Goal: Task Accomplishment & Management: Manage account settings

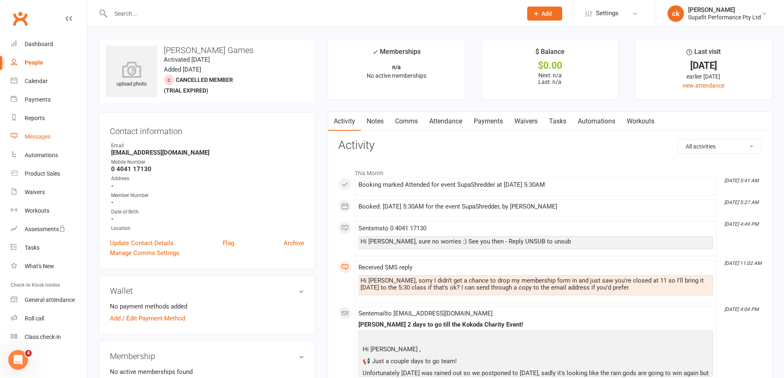
click at [48, 137] on div "Messages" at bounding box center [38, 136] width 26 height 7
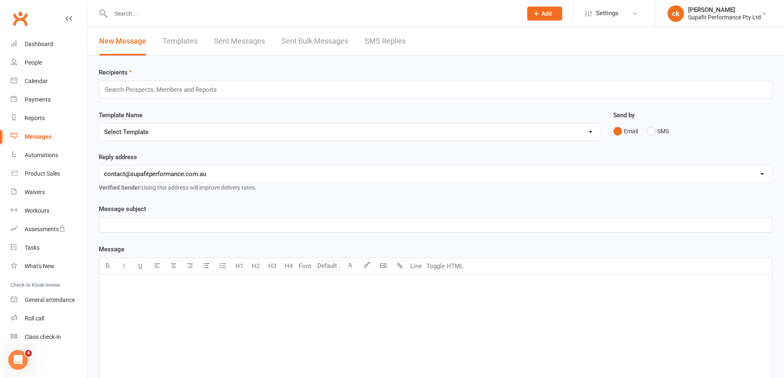
click at [386, 39] on link "SMS Replies" at bounding box center [385, 41] width 41 height 28
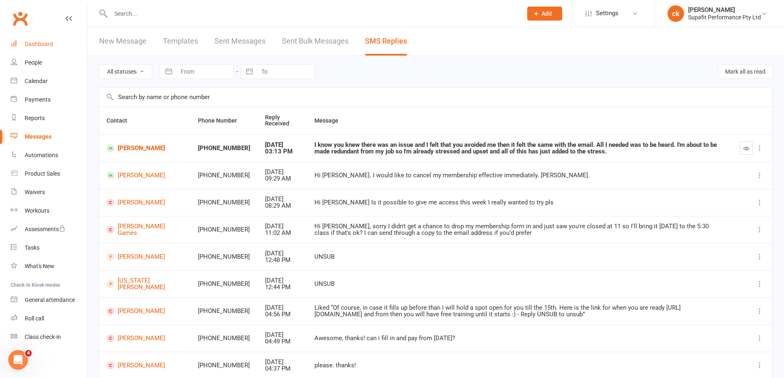
click at [46, 46] on div "Dashboard" at bounding box center [39, 44] width 28 height 7
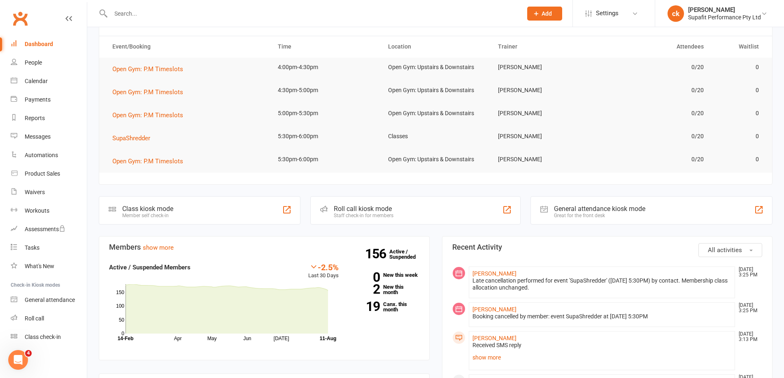
scroll to position [165, 0]
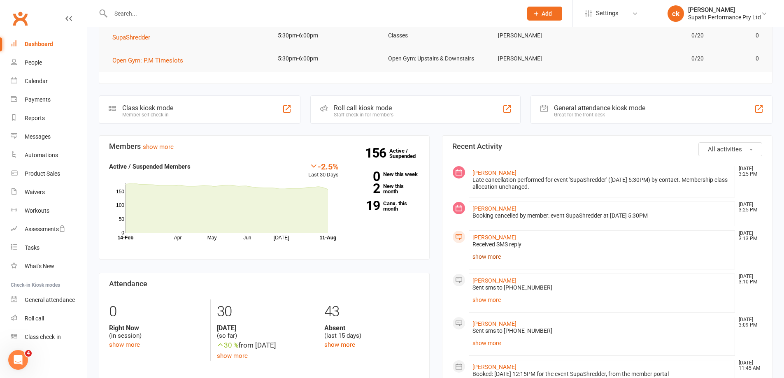
click at [495, 258] on link "show more" at bounding box center [601, 257] width 259 height 12
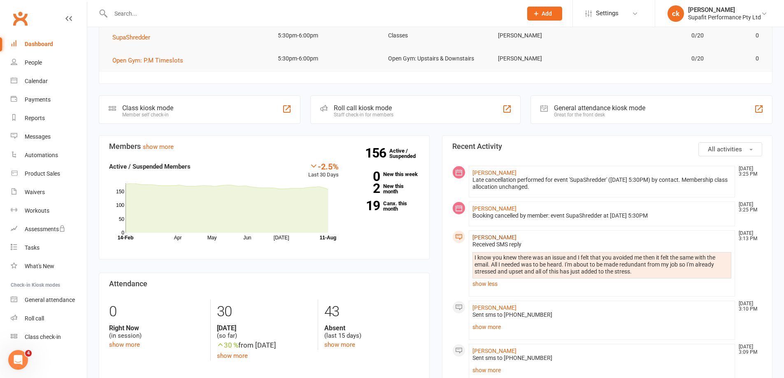
click at [481, 238] on link "[PERSON_NAME]" at bounding box center [494, 237] width 44 height 7
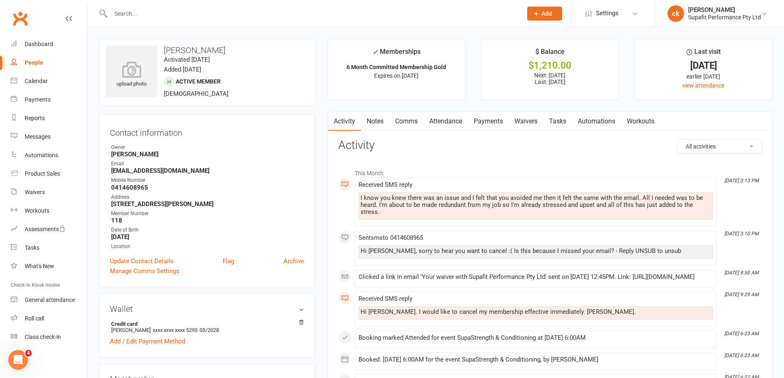
click at [411, 119] on link "Comms" at bounding box center [406, 121] width 34 height 19
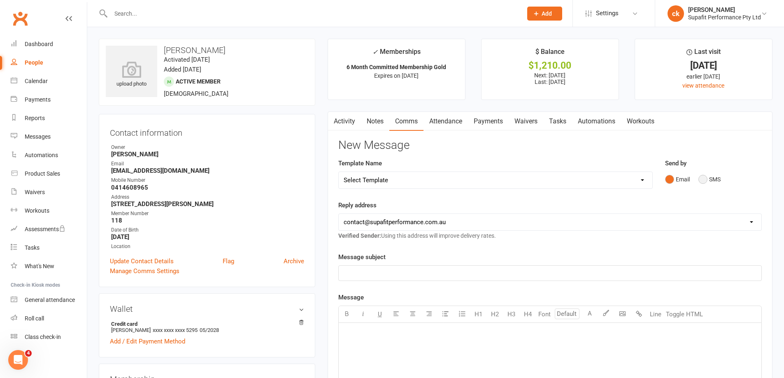
click at [699, 179] on button "SMS" at bounding box center [709, 180] width 22 height 16
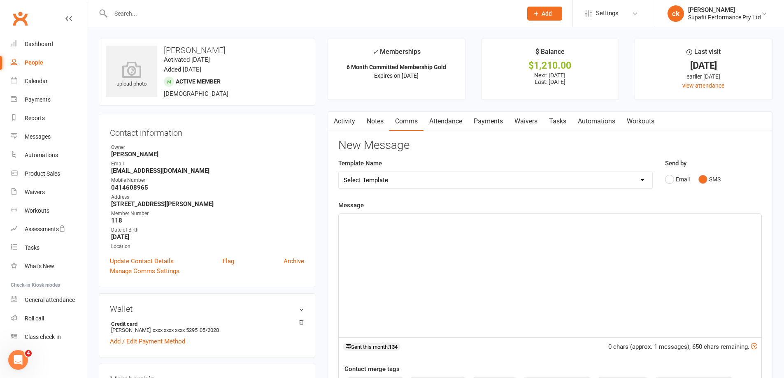
click at [384, 221] on p "﻿" at bounding box center [550, 221] width 413 height 10
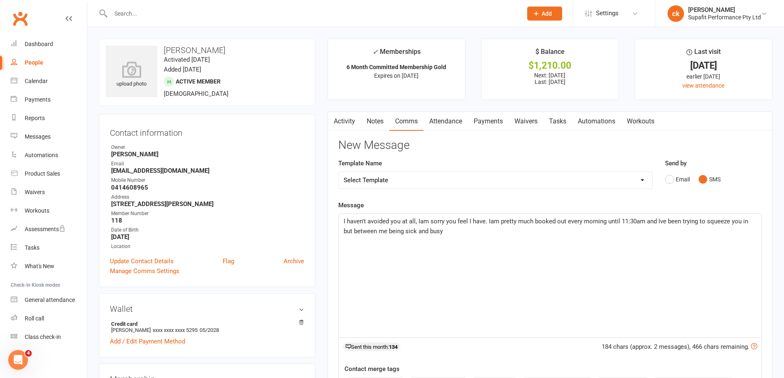
click at [418, 222] on span "I haven't avoided you at all, Iam sorry you feel I have. Iam pretty much booked…" at bounding box center [547, 226] width 406 height 17
click at [454, 232] on p "I haven't avoided you at all, Iam sorry you feel I have. Iam pretty much booked…" at bounding box center [550, 226] width 413 height 20
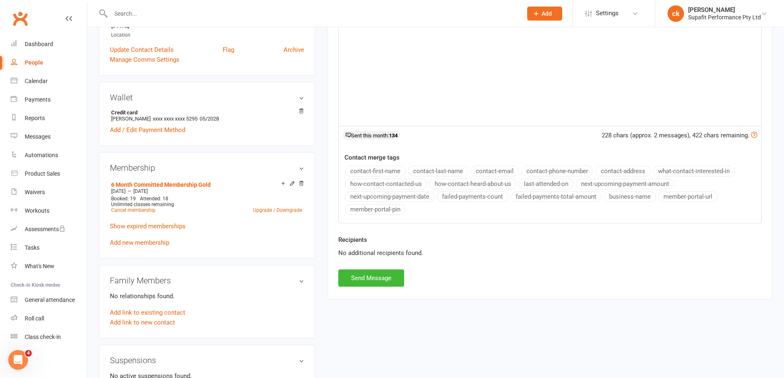
scroll to position [176, 0]
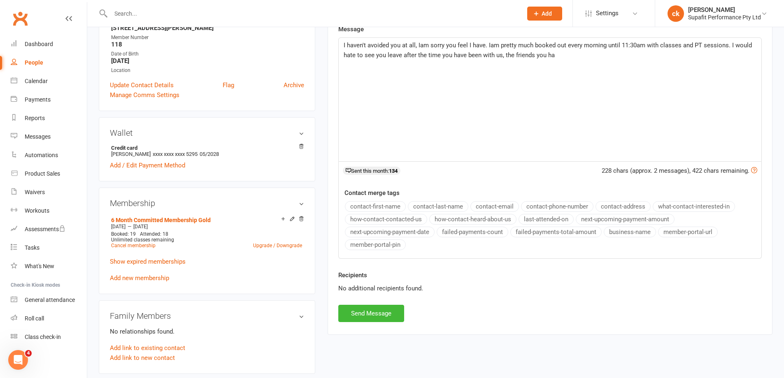
click at [561, 56] on p "I haven't avoided you at all, Iam sorry you feel I have. Iam pretty much booked…" at bounding box center [550, 50] width 413 height 20
click at [725, 46] on span "I haven't avoided you at all, Iam sorry you feel I have. Iam pretty much booked…" at bounding box center [549, 55] width 410 height 27
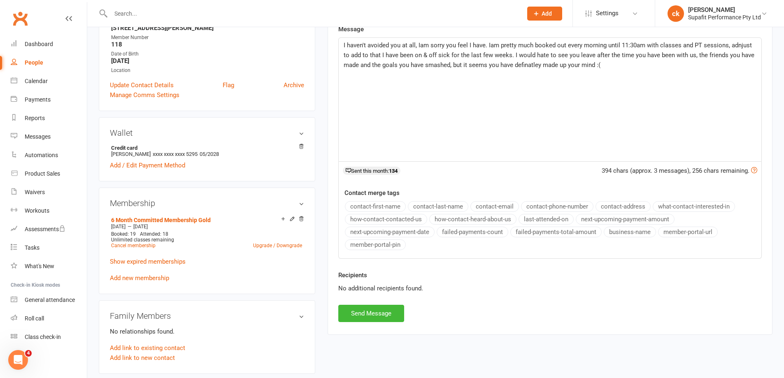
drag, startPoint x: 541, startPoint y: 63, endPoint x: 572, endPoint y: 81, distance: 35.2
click at [541, 63] on span "I haven't avoided you at all, Iam sorry you feel I have. Iam pretty much booked…" at bounding box center [550, 55] width 412 height 27
click at [541, 65] on span "I haven't avoided you at all, Iam sorry you feel I have. Iam pretty much booked…" at bounding box center [550, 55] width 412 height 27
drag, startPoint x: 541, startPoint y: 64, endPoint x: 545, endPoint y: 68, distance: 5.3
click at [541, 64] on span "I haven't avoided you at all, Iam sorry you feel I have. Iam pretty much booked…" at bounding box center [550, 55] width 412 height 27
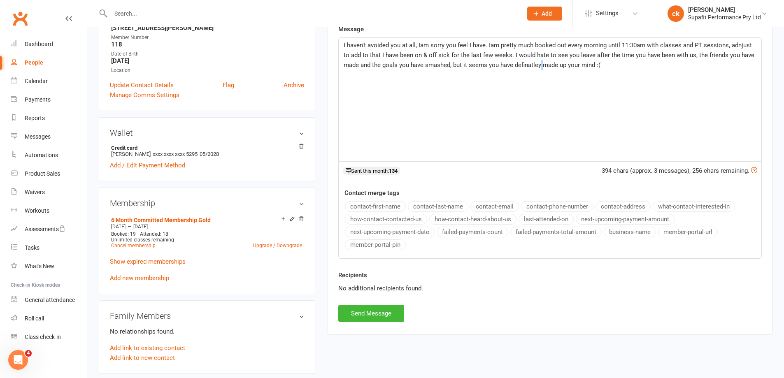
click at [540, 64] on span "I haven't avoided you at all, Iam sorry you feel I have. Iam pretty much booked…" at bounding box center [550, 55] width 412 height 27
click at [544, 62] on span "I haven't avoided you at all, Iam sorry you feel I have. Iam pretty much booked…" at bounding box center [550, 55] width 412 height 27
click at [540, 63] on span "I haven't avoided you at all, Iam sorry you feel I have. Iam pretty much booked…" at bounding box center [550, 55] width 412 height 27
click at [577, 63] on p "I haven't avoided you at all, Iam sorry you feel I have. Iam pretty much booked…" at bounding box center [550, 55] width 413 height 30
click at [424, 74] on span "I haven't avoided you at all, Iam sorry you feel I have. Iam pretty much booked…" at bounding box center [550, 60] width 412 height 37
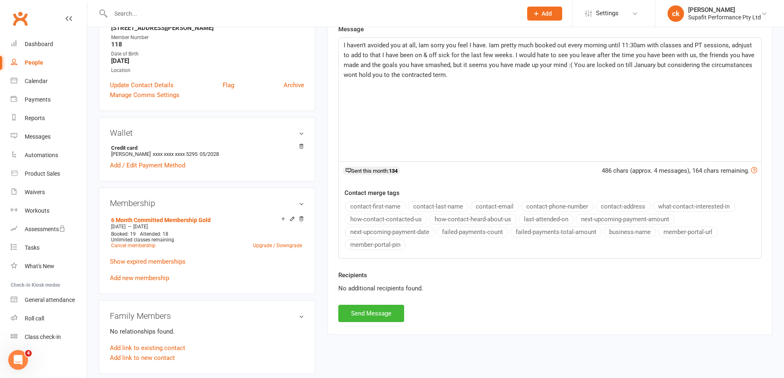
click at [460, 78] on p "I haven't avoided you at all, Iam sorry you feel I have. Iam pretty much booked…" at bounding box center [550, 60] width 413 height 40
click at [737, 44] on span "I haven't avoided you at all, Iam sorry you feel I have. Iam pretty much booked…" at bounding box center [550, 60] width 412 height 37
click at [619, 67] on span "I haven't avoided you at all, Iam sorry you feel I have. Iam pretty much booked…" at bounding box center [550, 60] width 412 height 37
click at [452, 78] on p "I haven't avoided you at all, Iam sorry you feel I have. Iam pretty much booked…" at bounding box center [550, 60] width 413 height 40
click at [387, 317] on button "Send Message" at bounding box center [371, 313] width 66 height 17
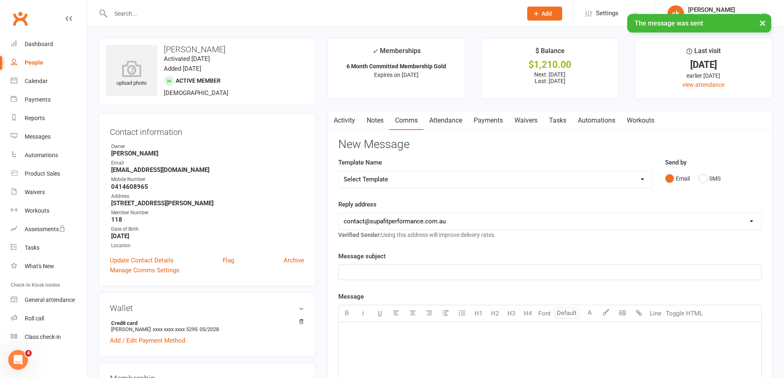
scroll to position [0, 0]
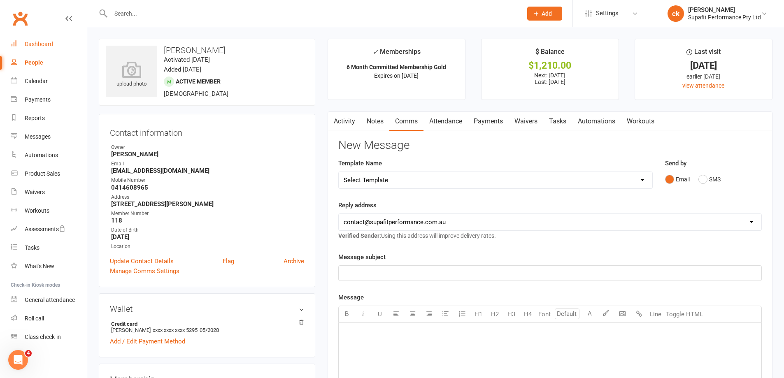
click at [44, 49] on link "Dashboard" at bounding box center [49, 44] width 76 height 19
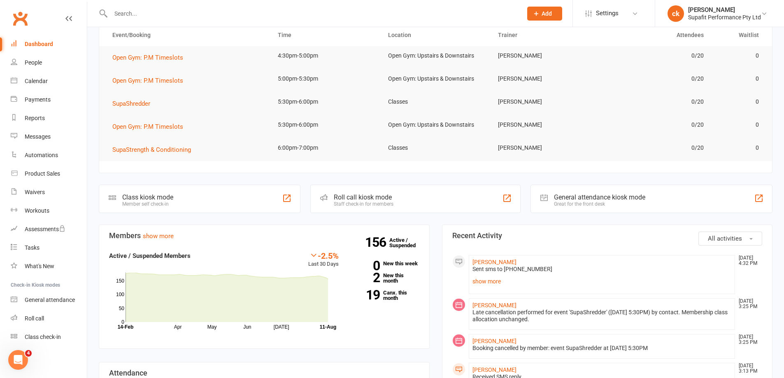
scroll to position [165, 0]
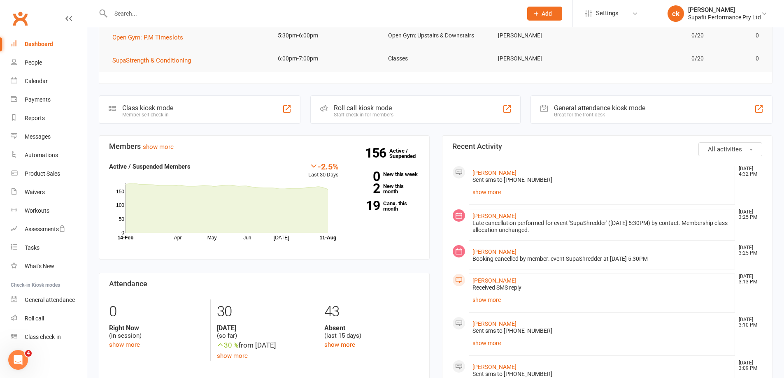
click at [135, 19] on input "text" at bounding box center [312, 14] width 408 height 12
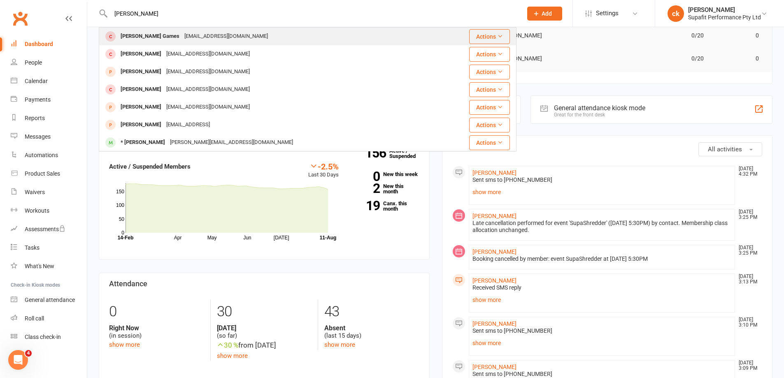
type input "[PERSON_NAME]"
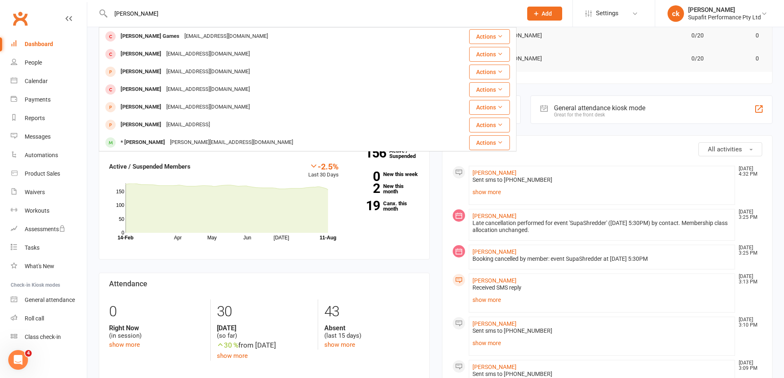
click at [150, 37] on div "[PERSON_NAME] Games" at bounding box center [150, 36] width 64 height 12
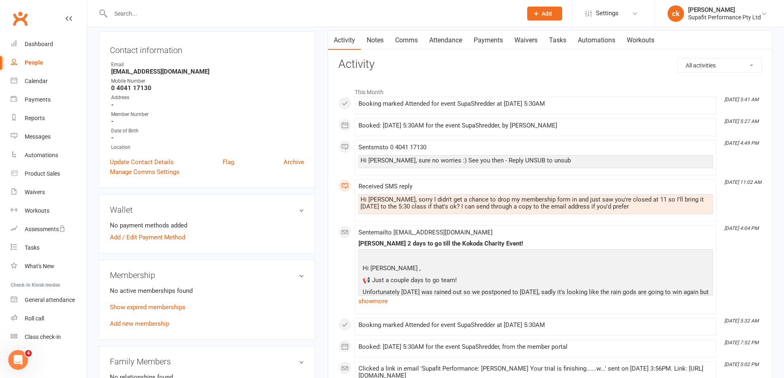
scroll to position [123, 0]
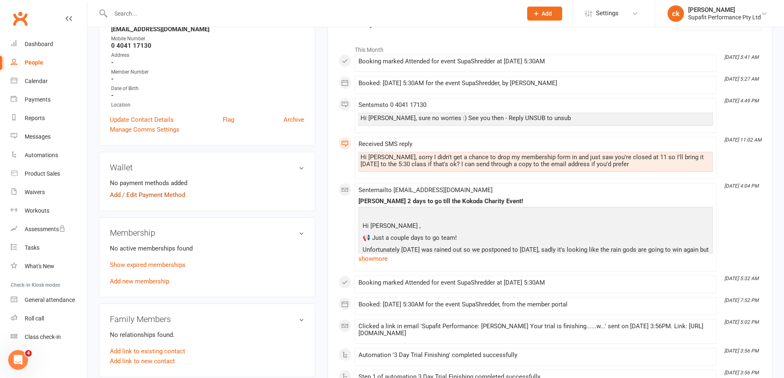
click at [158, 198] on link "Add / Edit Payment Method" at bounding box center [147, 195] width 75 height 10
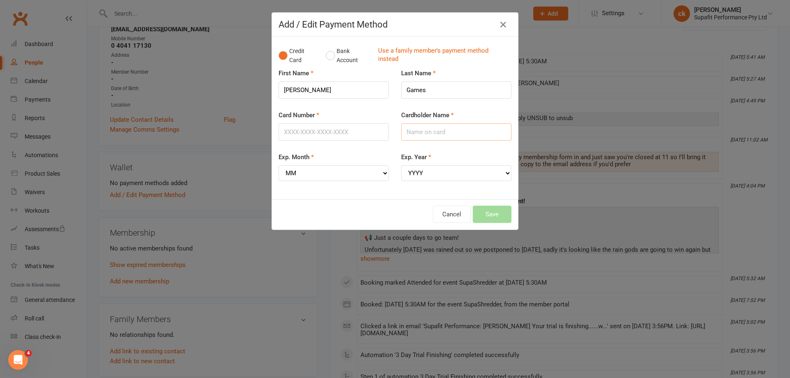
click at [414, 134] on input "Cardholder Name" at bounding box center [456, 131] width 110 height 17
type input "[PERSON_NAME] Games"
click at [337, 136] on input "Card Number" at bounding box center [334, 131] width 110 height 17
type input "[CREDIT_CARD_NUMBER]"
click at [300, 170] on select "MM 01 02 03 04 05 06 07 08 09 10 11 12" at bounding box center [334, 173] width 110 height 16
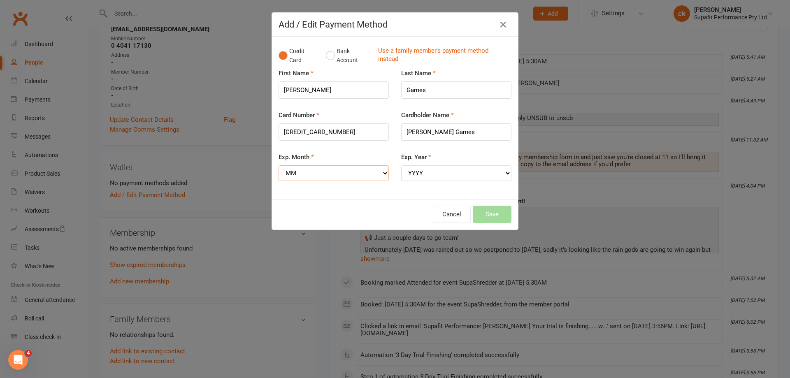
select select "09"
click at [279, 165] on select "MM 01 02 03 04 05 06 07 08 09 10 11 12" at bounding box center [334, 173] width 110 height 16
click at [423, 175] on select "YYYY 2025 2026 2027 2028 2029 2030 2031 2032 2033 2034" at bounding box center [456, 173] width 110 height 16
select select "2026"
click at [401, 165] on select "YYYY 2025 2026 2027 2028 2029 2030 2031 2032 2033 2034" at bounding box center [456, 173] width 110 height 16
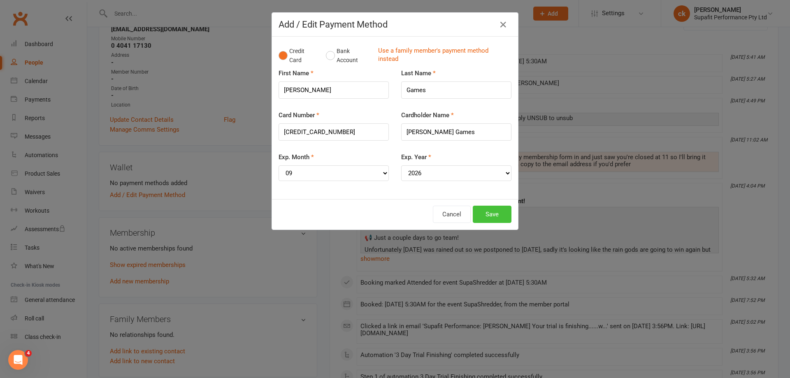
click at [487, 216] on button "Save" at bounding box center [492, 214] width 39 height 17
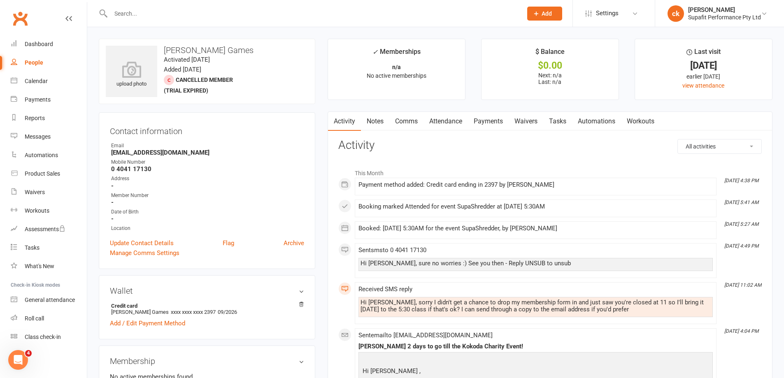
scroll to position [165, 0]
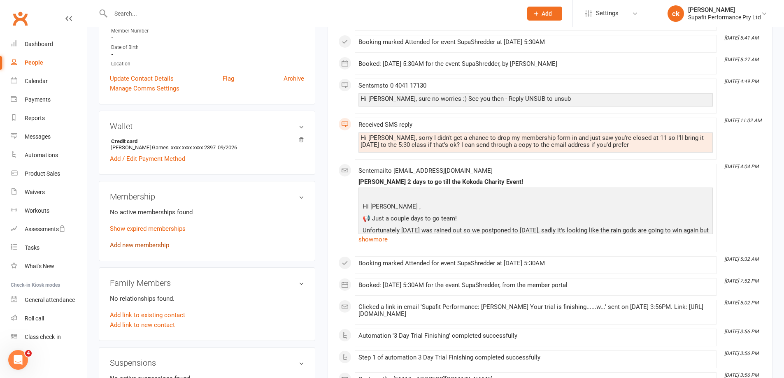
click at [145, 245] on link "Add new membership" at bounding box center [139, 245] width 59 height 7
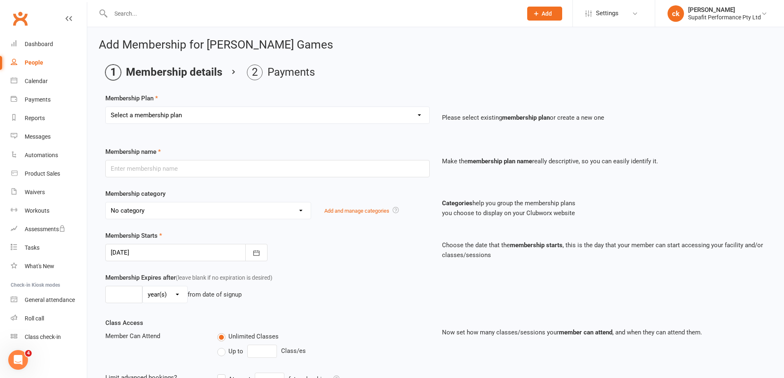
click at [161, 116] on select "Select a membership plan Create new Membership Plan Personal Training SupaKids …" at bounding box center [267, 115] width 323 height 16
select select "40"
click at [106, 107] on select "Select a membership plan Create new Membership Plan Personal Training SupaKids …" at bounding box center [267, 115] width 323 height 16
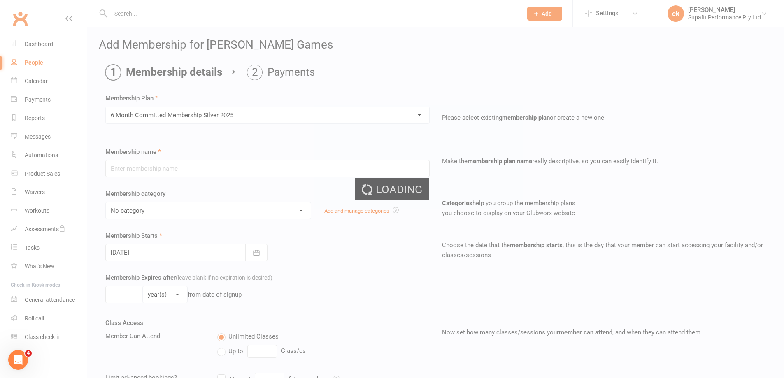
type input "6 Month Committed Membership Silver 2025"
select select "6"
type input "6"
select select "2"
type input "3"
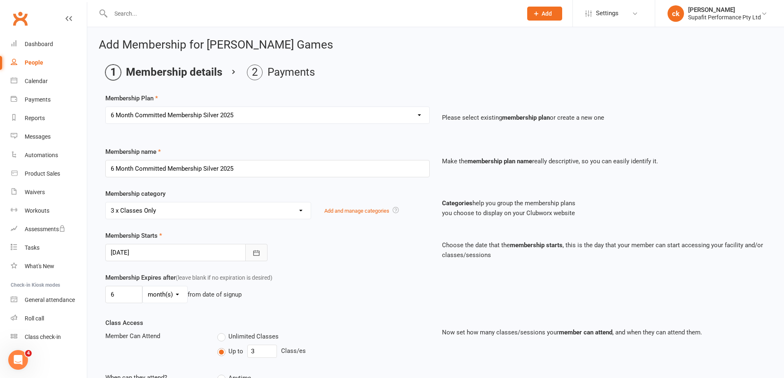
click at [251, 257] on button "button" at bounding box center [256, 252] width 22 height 17
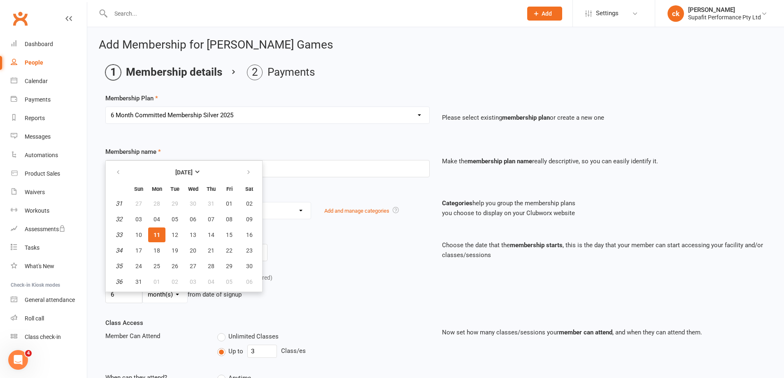
drag, startPoint x: 158, startPoint y: 238, endPoint x: 166, endPoint y: 239, distance: 7.5
click at [159, 238] on span "11" at bounding box center [156, 235] width 7 height 7
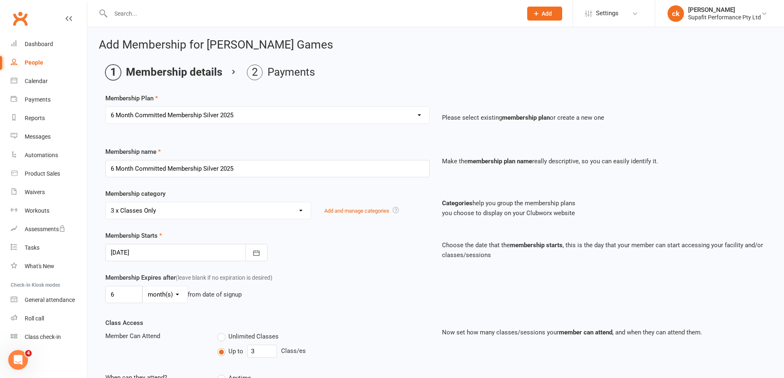
drag, startPoint x: 325, startPoint y: 292, endPoint x: 335, endPoint y: 291, distance: 9.1
click at [328, 292] on div "6 day(s) week(s) month(s) year(s) from date of signup" at bounding box center [267, 294] width 324 height 17
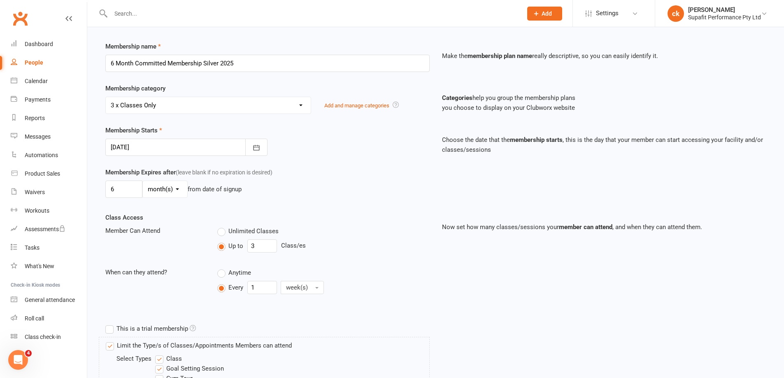
scroll to position [241, 0]
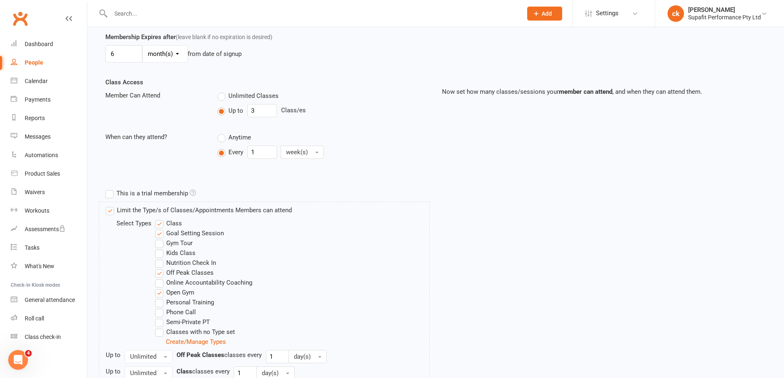
click at [160, 295] on label "Open Gym" at bounding box center [174, 293] width 39 height 10
click at [160, 288] on input "Open Gym" at bounding box center [157, 288] width 5 height 0
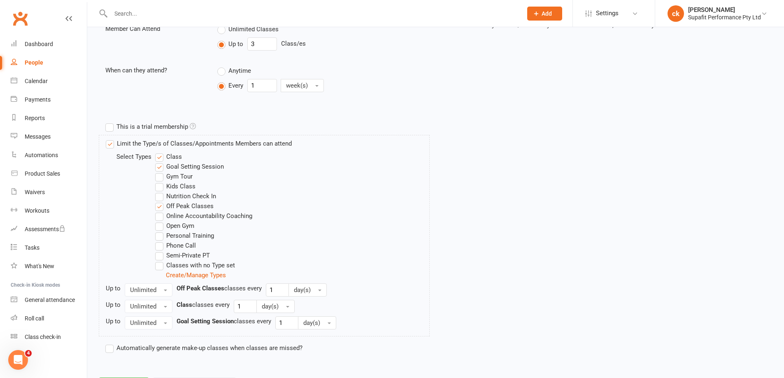
scroll to position [348, 0]
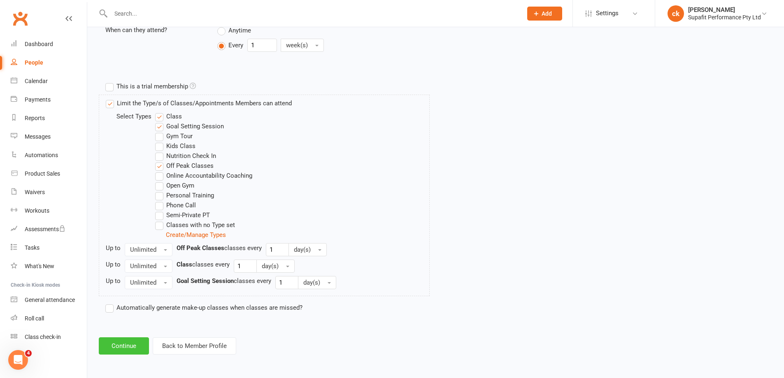
click at [114, 346] on button "Continue" at bounding box center [124, 345] width 50 height 17
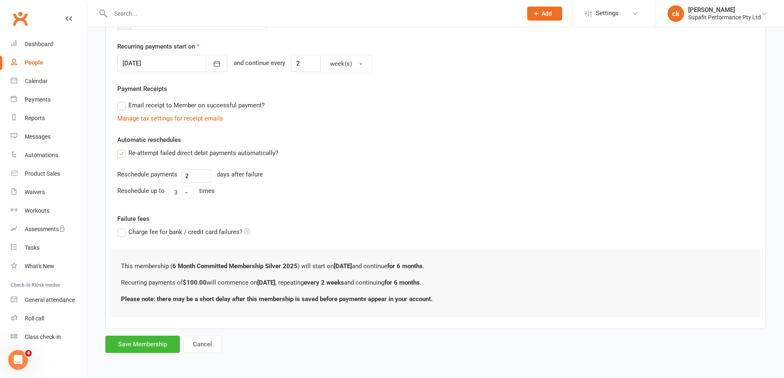
scroll to position [0, 0]
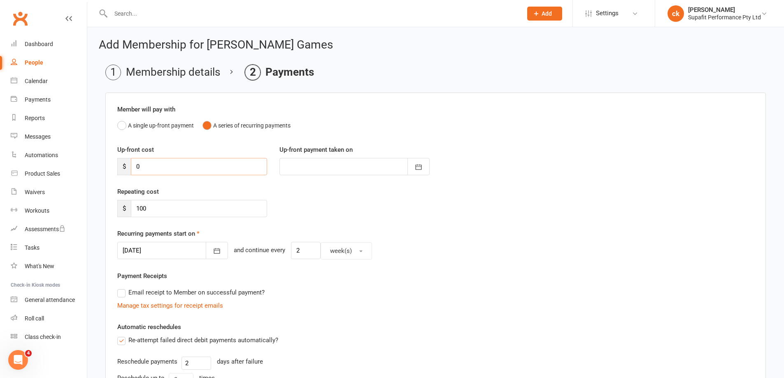
drag, startPoint x: 145, startPoint y: 167, endPoint x: 131, endPoint y: 171, distance: 14.0
click at [131, 171] on input "0" at bounding box center [199, 166] width 136 height 17
type input "1"
type input "[DATE]"
type input "100"
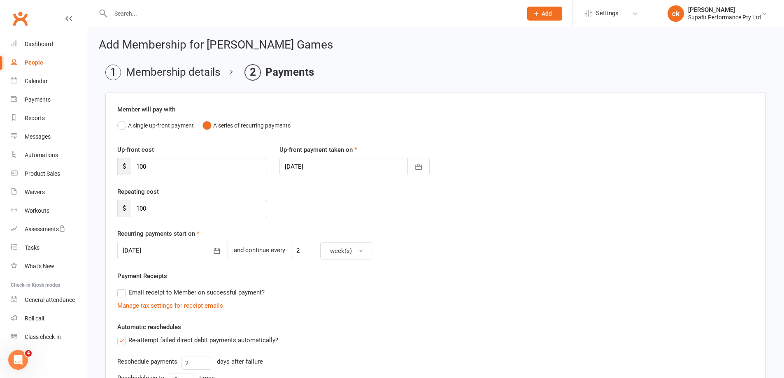
drag, startPoint x: 428, startPoint y: 204, endPoint x: 428, endPoint y: 214, distance: 9.5
click at [428, 204] on div "Repeating cost $ 100" at bounding box center [435, 208] width 649 height 42
click at [206, 252] on button "button" at bounding box center [217, 250] width 22 height 17
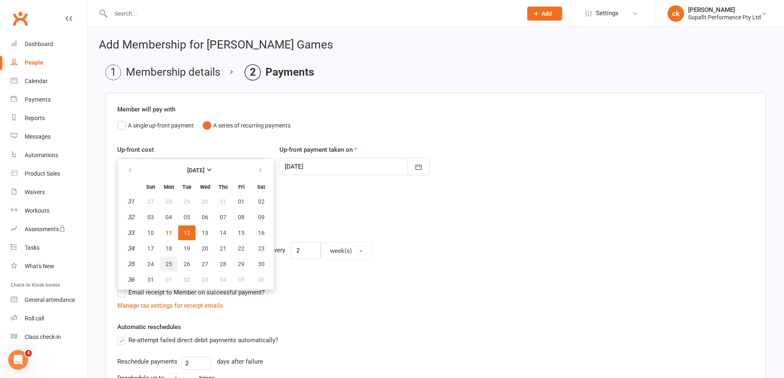
click at [168, 263] on span "25" at bounding box center [168, 264] width 7 height 7
type input "[DATE]"
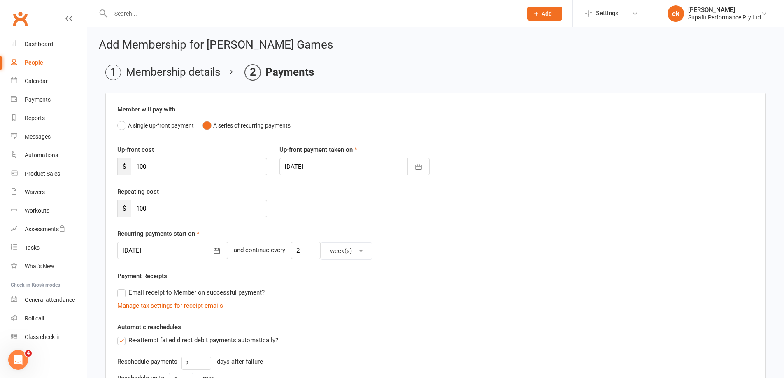
click at [418, 303] on div "Manage tax settings for receipt emails" at bounding box center [435, 306] width 637 height 10
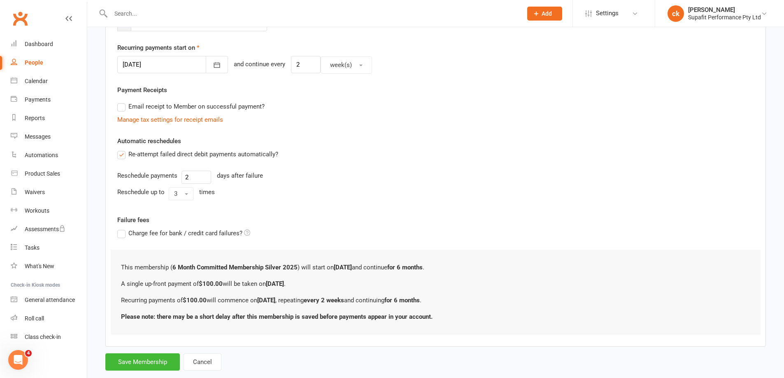
scroll to position [204, 0]
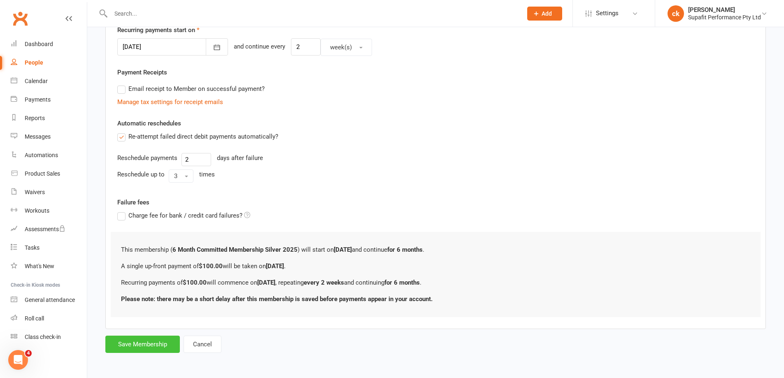
click at [144, 342] on button "Save Membership" at bounding box center [142, 344] width 74 height 17
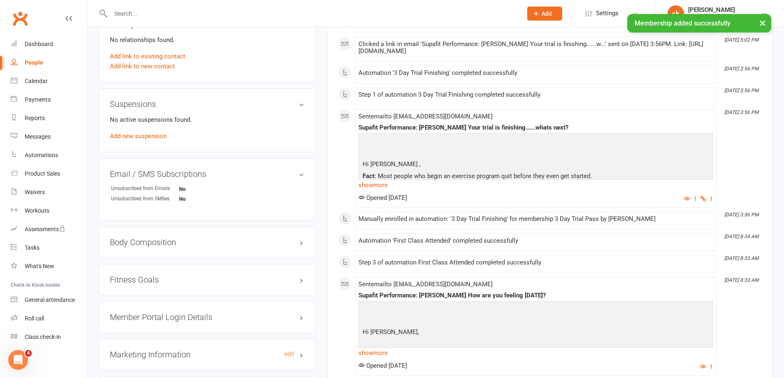
scroll to position [576, 0]
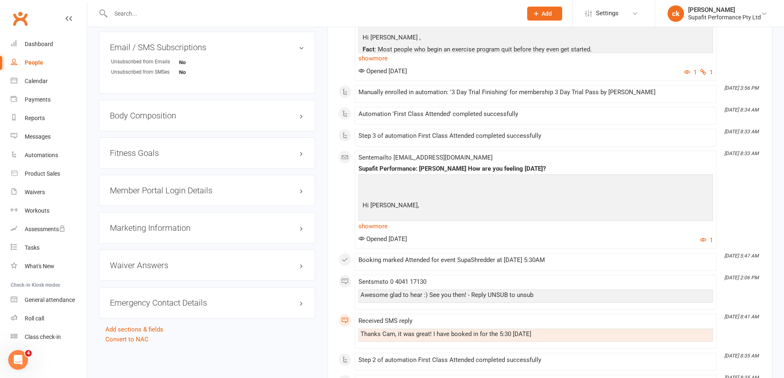
click at [167, 191] on h3 "Member Portal Login Details" at bounding box center [207, 190] width 194 height 9
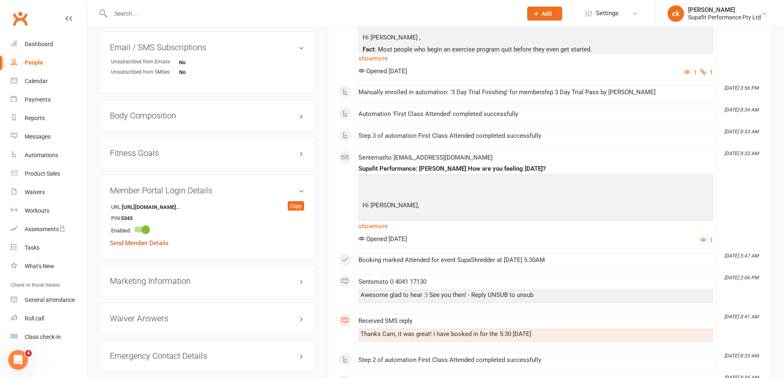
click at [149, 240] on link "Send Member Details" at bounding box center [139, 242] width 59 height 7
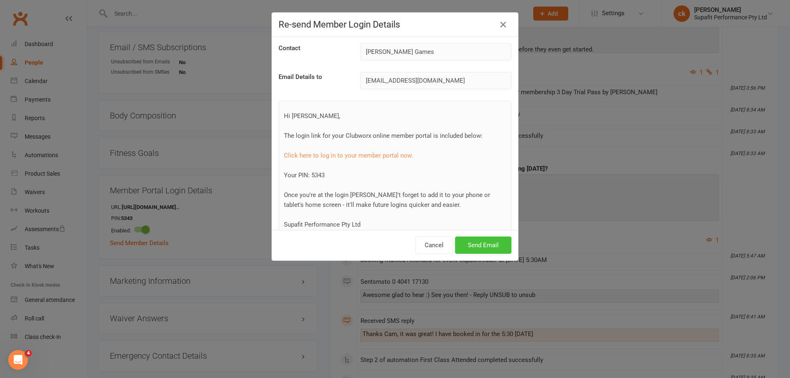
click at [488, 240] on button "Send Email" at bounding box center [483, 245] width 56 height 17
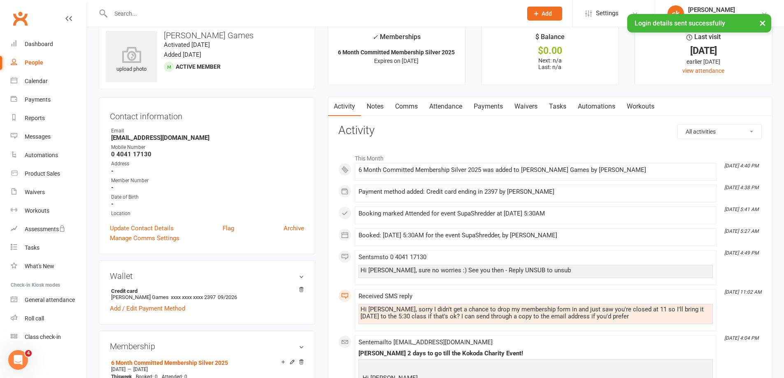
scroll to position [0, 0]
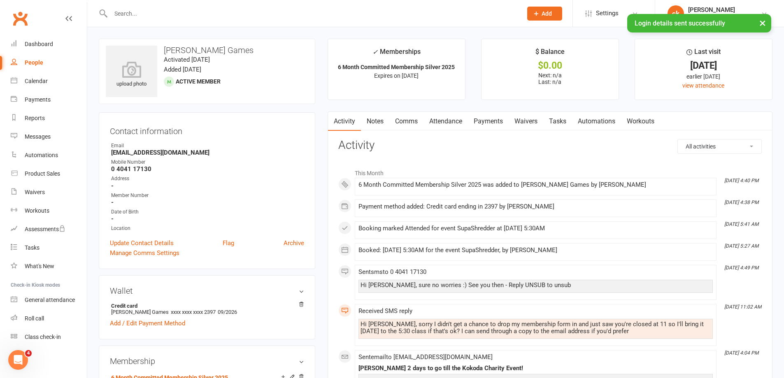
click at [416, 121] on link "Comms" at bounding box center [406, 121] width 34 height 19
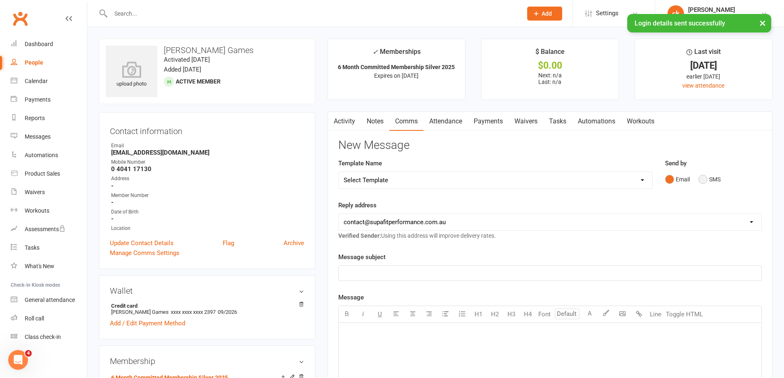
click at [705, 181] on button "SMS" at bounding box center [709, 180] width 22 height 16
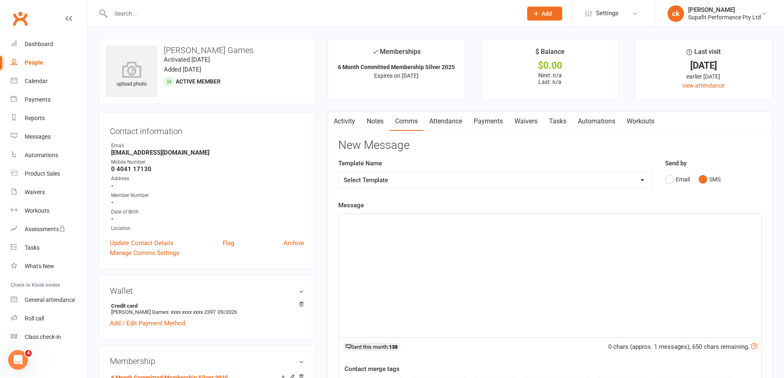
click at [484, 180] on select "Select Template [Email] Nutrition Coaching Initial Email [Email] 6 Week Winter …" at bounding box center [496, 180] width 314 height 16
select select "25"
click at [339, 172] on select "Select Template [Email] Nutrition Coaching Initial Email [Email] 6 Week Winter …" at bounding box center [496, 180] width 314 height 16
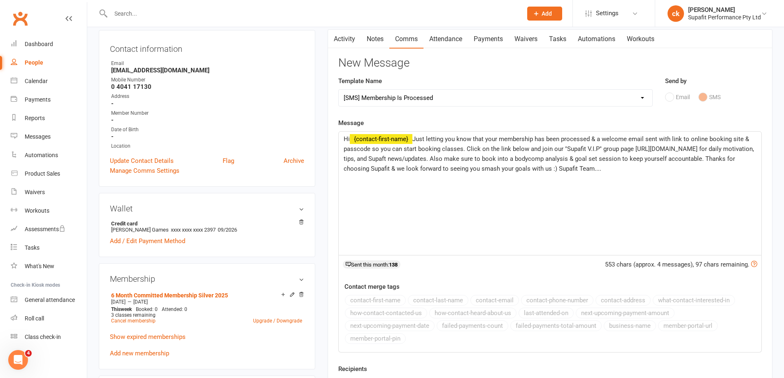
scroll to position [247, 0]
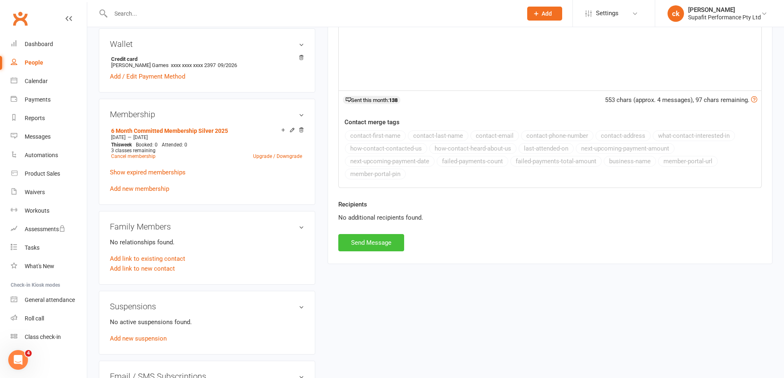
click at [382, 245] on button "Send Message" at bounding box center [371, 242] width 66 height 17
select select
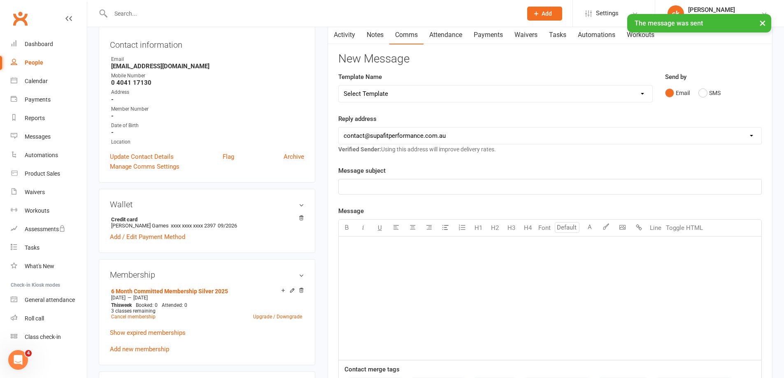
scroll to position [0, 0]
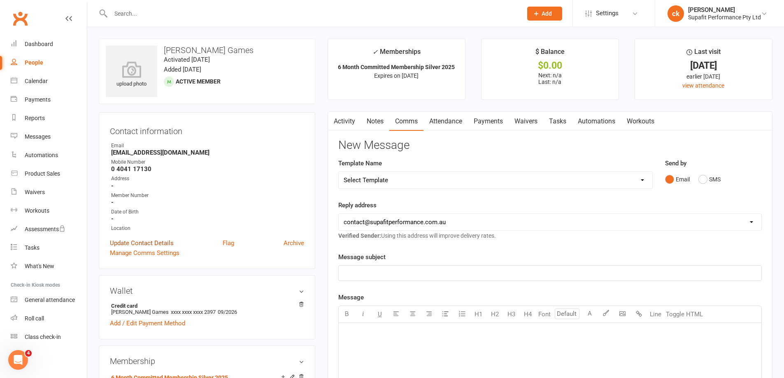
click at [146, 244] on link "Update Contact Details" at bounding box center [142, 243] width 64 height 10
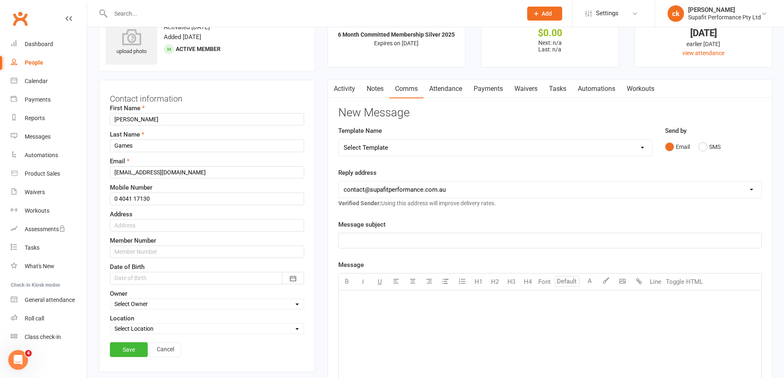
scroll to position [39, 0]
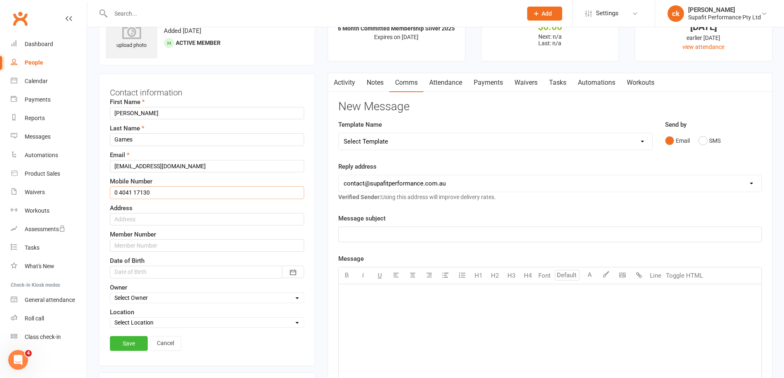
drag, startPoint x: 119, startPoint y: 192, endPoint x: 132, endPoint y: 192, distance: 13.2
click at [119, 192] on input "0 4041 17130" at bounding box center [207, 192] width 194 height 12
click at [132, 192] on input "04041 17130" at bounding box center [207, 192] width 194 height 12
type input "0404117130"
click at [136, 217] on input "text" at bounding box center [207, 219] width 194 height 12
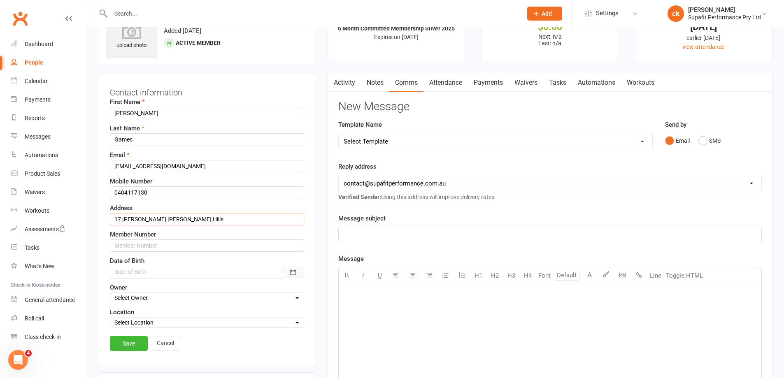
type input "17 [PERSON_NAME] [PERSON_NAME] Hills"
click at [290, 272] on icon "button" at bounding box center [293, 272] width 8 height 8
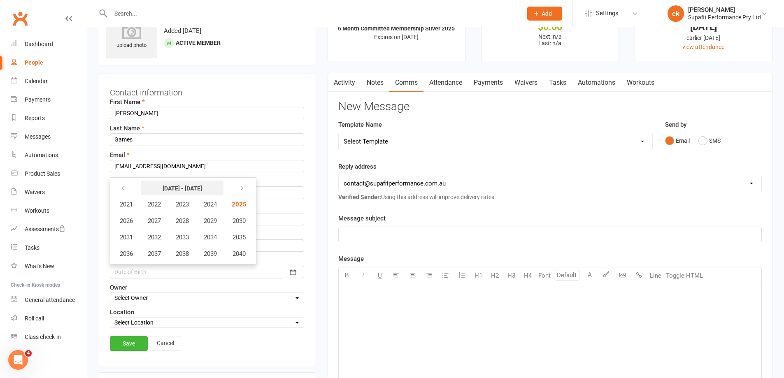
click at [186, 190] on strong "[DATE] - [DATE]" at bounding box center [182, 188] width 47 height 9
click at [122, 188] on icon "button" at bounding box center [123, 188] width 6 height 7
click at [243, 189] on icon "button" at bounding box center [240, 188] width 6 height 7
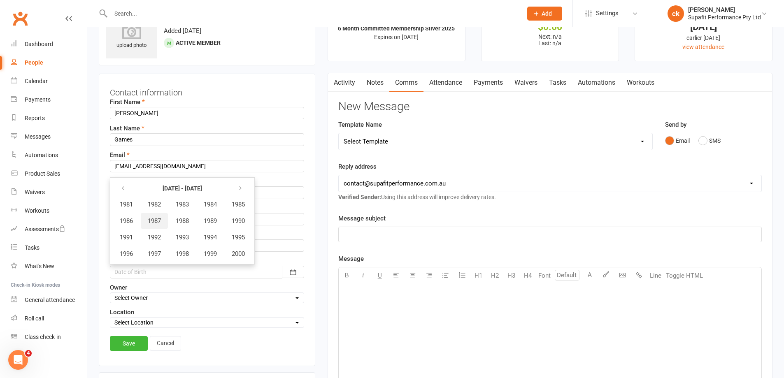
click at [155, 222] on span "1987" at bounding box center [154, 220] width 13 height 7
click at [132, 254] on span "October" at bounding box center [131, 253] width 22 height 7
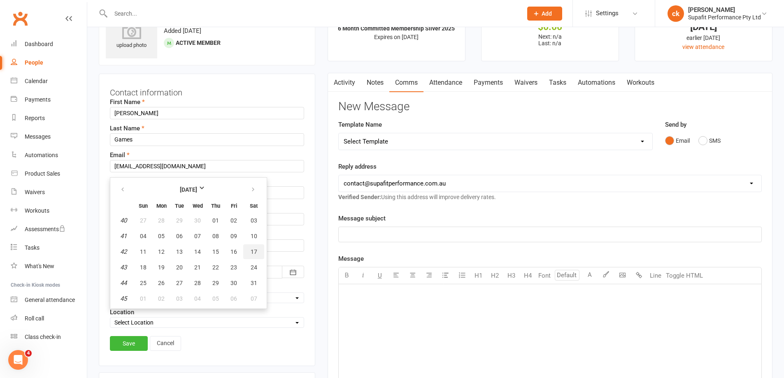
click at [249, 252] on button "17" at bounding box center [253, 251] width 21 height 15
type input "[DATE]"
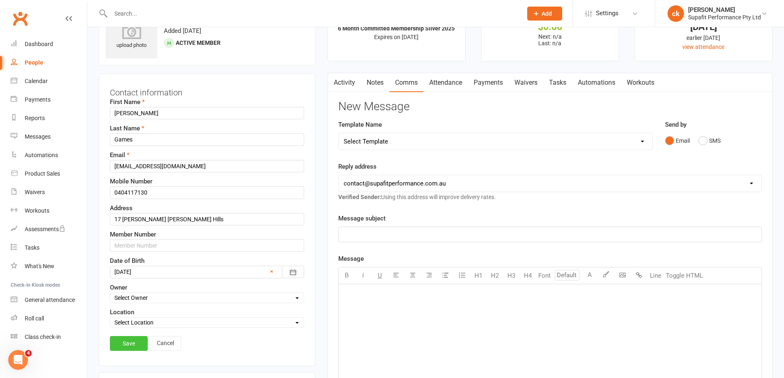
click at [135, 342] on link "Save" at bounding box center [129, 343] width 38 height 15
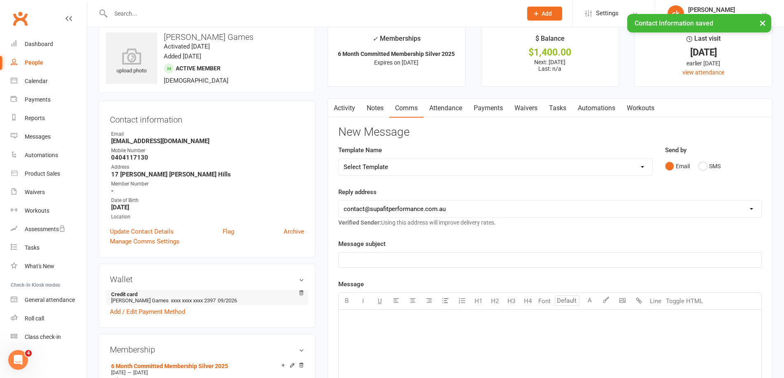
scroll to position [0, 0]
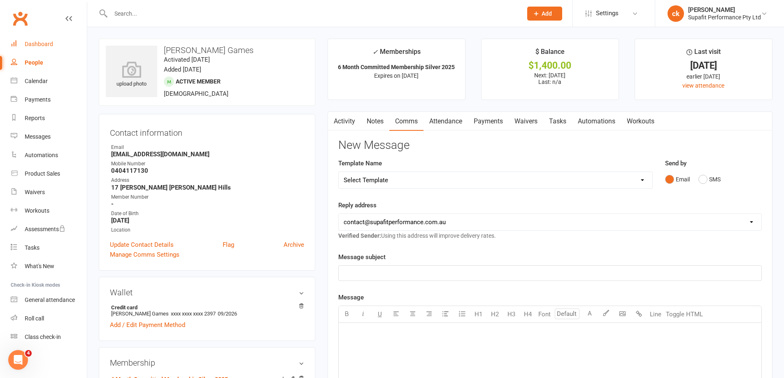
click at [46, 48] on link "Dashboard" at bounding box center [49, 44] width 76 height 19
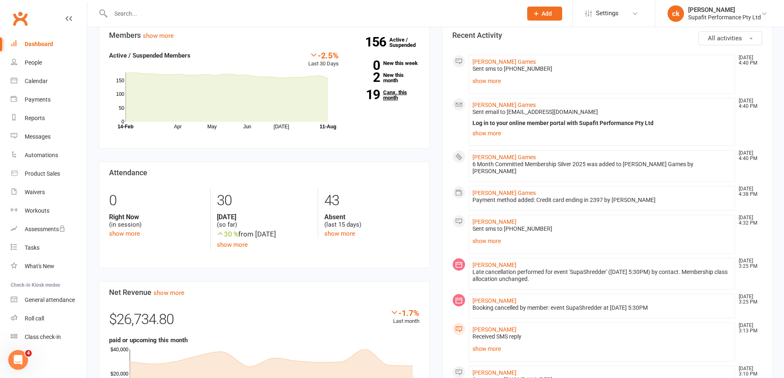
scroll to position [288, 0]
